Goal: Information Seeking & Learning: Find contact information

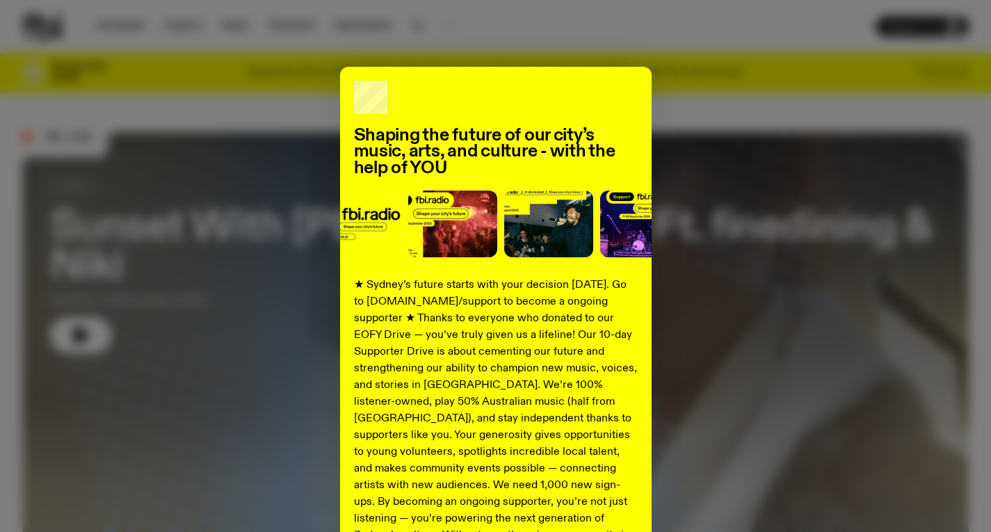
click at [735, 104] on div "Shaping the future of our city’s music, arts, and culture - with the help of YO…" at bounding box center [495, 353] width 947 height 572
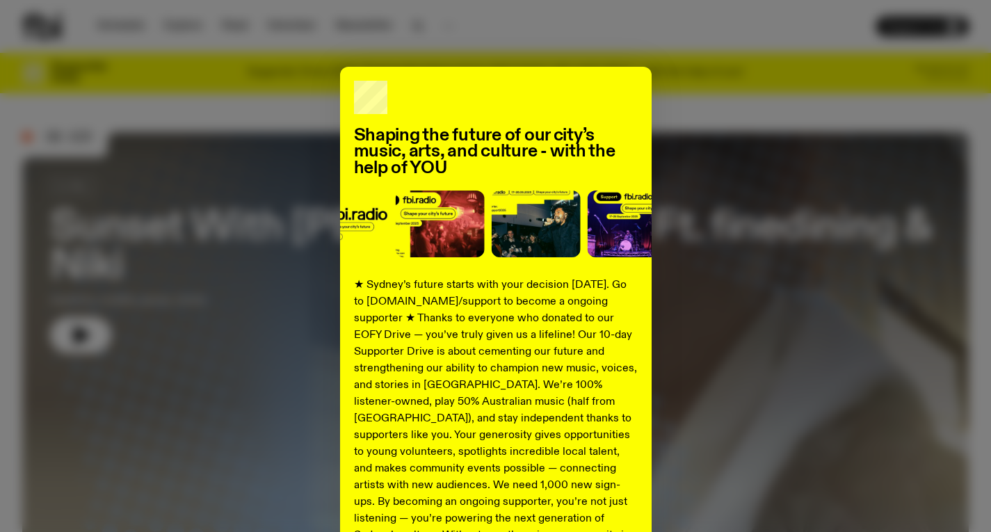
scroll to position [156, 0]
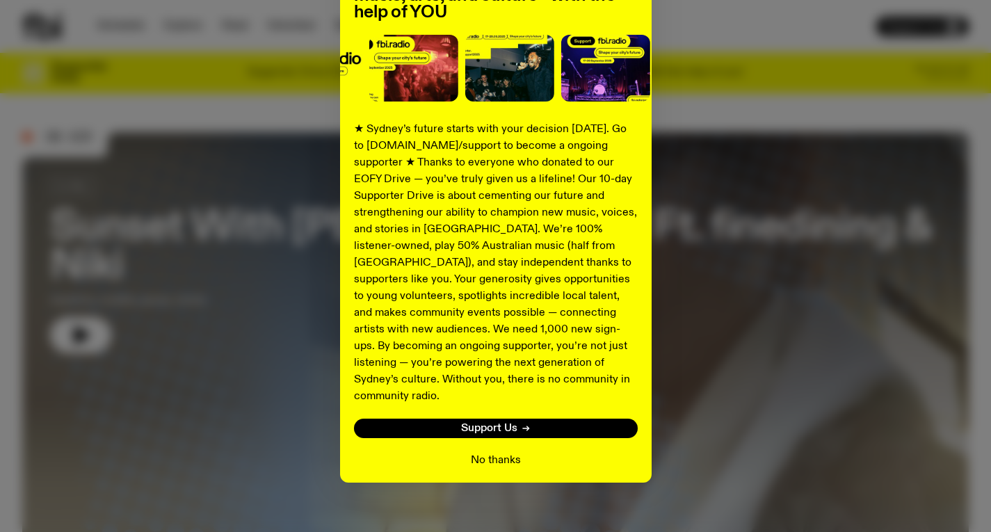
click at [511, 452] on button "No thanks" at bounding box center [496, 460] width 50 height 17
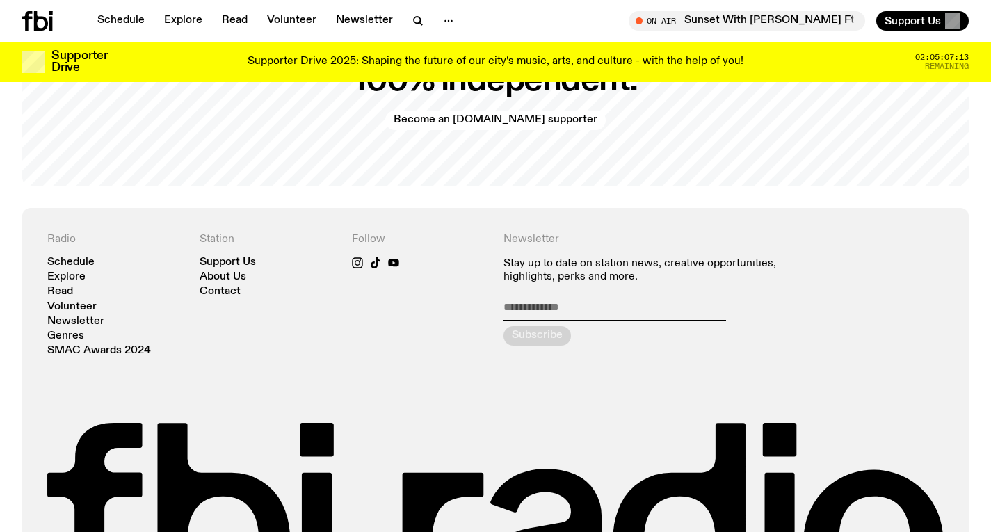
scroll to position [2894, 0]
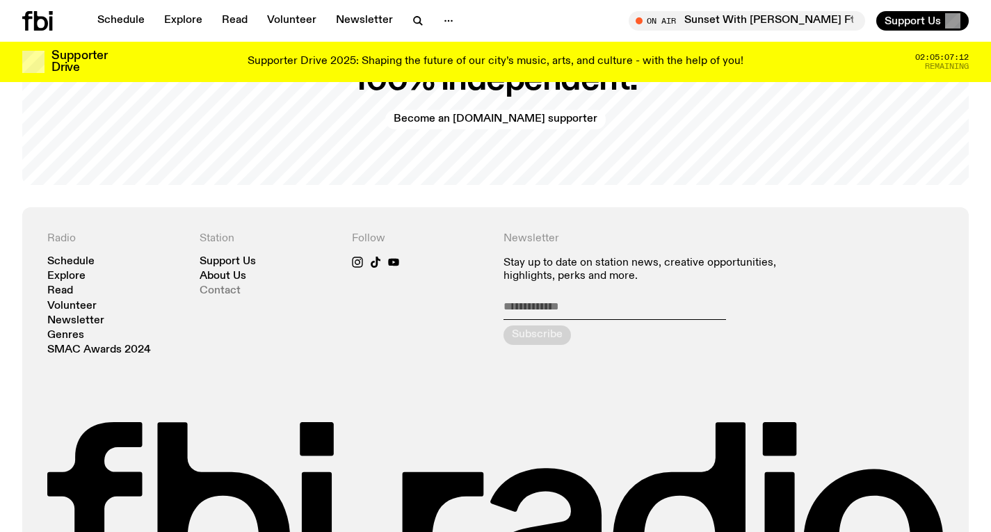
click at [211, 286] on link "Contact" at bounding box center [220, 291] width 41 height 10
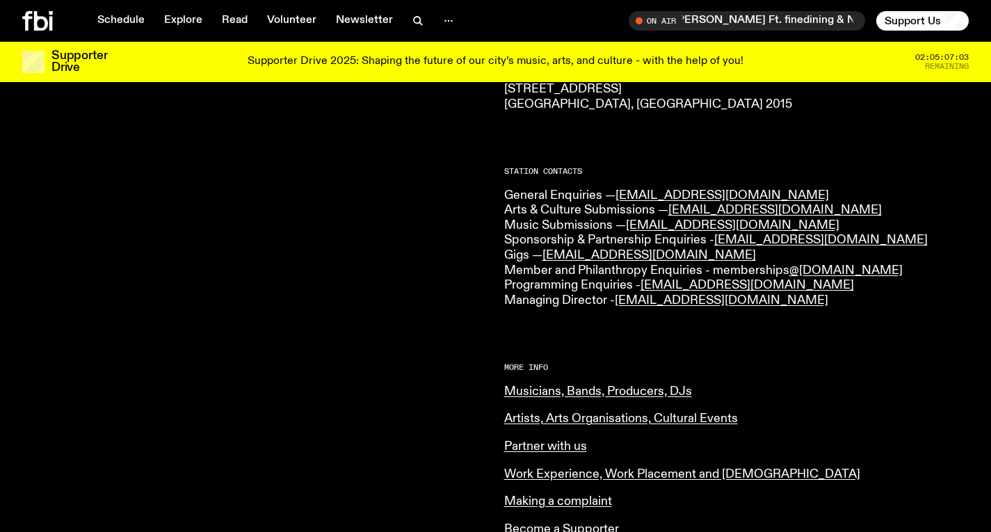
scroll to position [297, 0]
drag, startPoint x: 803, startPoint y: 301, endPoint x: 623, endPoint y: 296, distance: 180.9
click at [623, 296] on p "General Enquiries — [EMAIL_ADDRESS][DOMAIN_NAME] Arts & Culture Submissions — […" at bounding box center [736, 248] width 465 height 120
copy link "[EMAIL_ADDRESS][DOMAIN_NAME]"
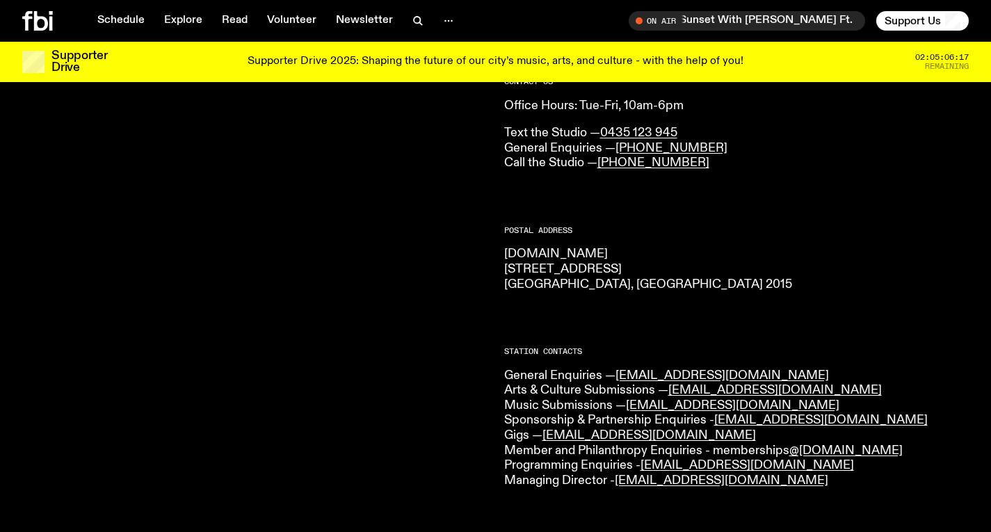
scroll to position [115, 0]
drag, startPoint x: 541, startPoint y: 271, endPoint x: 554, endPoint y: 271, distance: 13.2
click at [554, 271] on p "[DOMAIN_NAME] [STREET_ADDRESS] 2015" at bounding box center [736, 270] width 465 height 45
click at [501, 274] on div "CONTACT US Office Hours: Tue-Fri, 10am-6pm Text the Studio — 0435 123 945 Gener…" at bounding box center [495, 506] width 991 height 888
drag, startPoint x: 502, startPoint y: 278, endPoint x: 560, endPoint y: 282, distance: 58.6
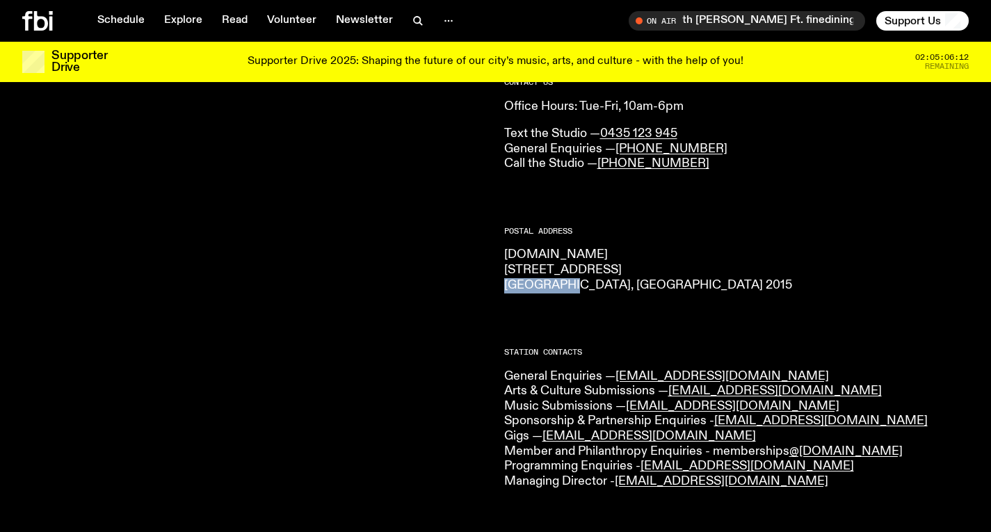
click at [560, 282] on div "CONTACT US Office Hours: Tue-Fri, 10am-6pm Text the Studio — 0435 123 945 Gener…" at bounding box center [495, 506] width 991 height 888
copy p "[GEOGRAPHIC_DATA]"
